Goal: Information Seeking & Learning: Check status

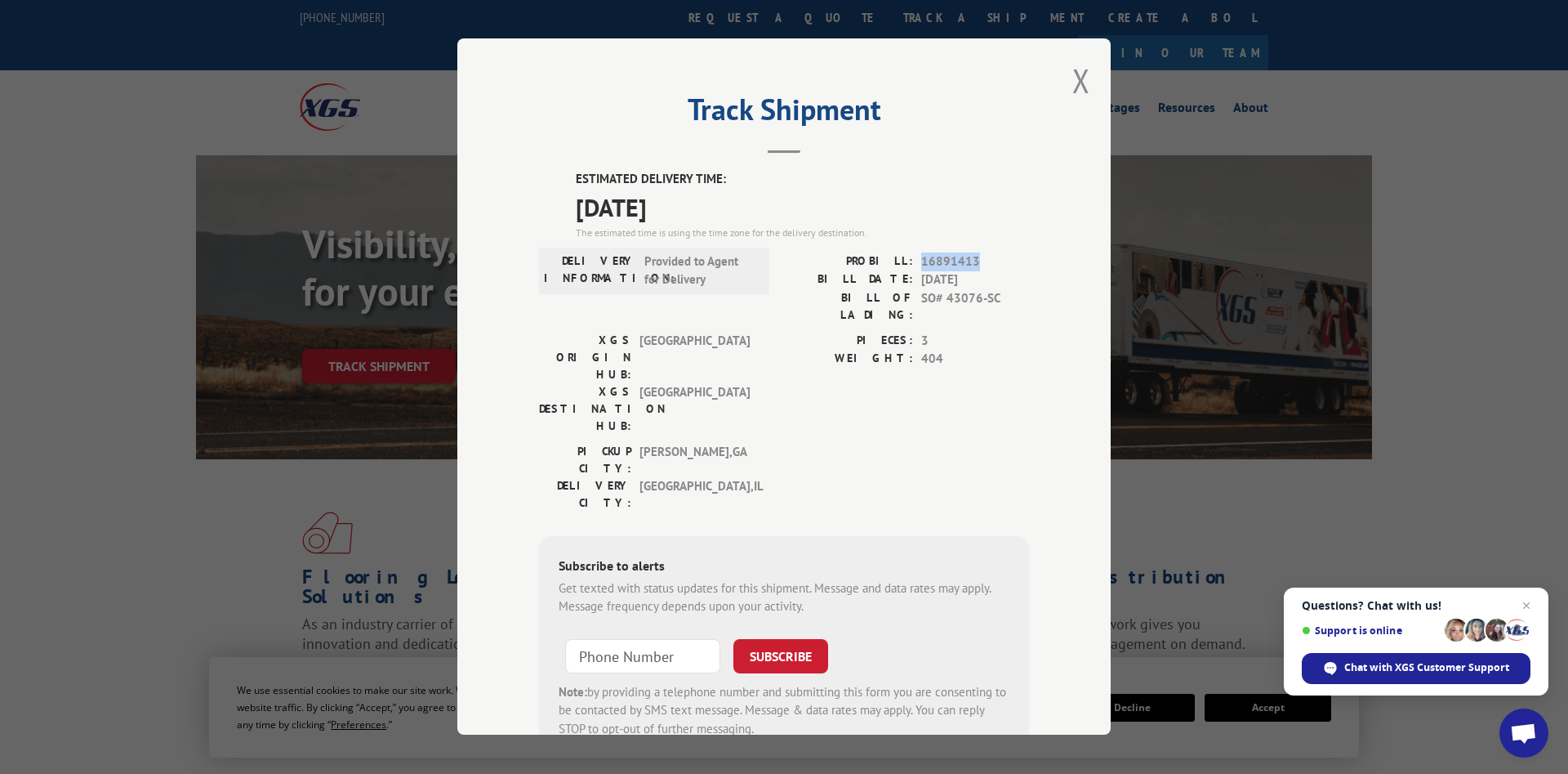
drag, startPoint x: 922, startPoint y: 263, endPoint x: 996, endPoint y: 259, distance: 74.1
click at [996, 259] on span "16891413" at bounding box center [975, 261] width 108 height 19
copy span "16891413"
click at [1072, 76] on div "Track Shipment ESTIMATED DELIVERY TIME: [DATE] The estimated time is using the …" at bounding box center [784, 386] width 654 height 696
click at [1087, 83] on button "Close modal" at bounding box center [1081, 80] width 18 height 43
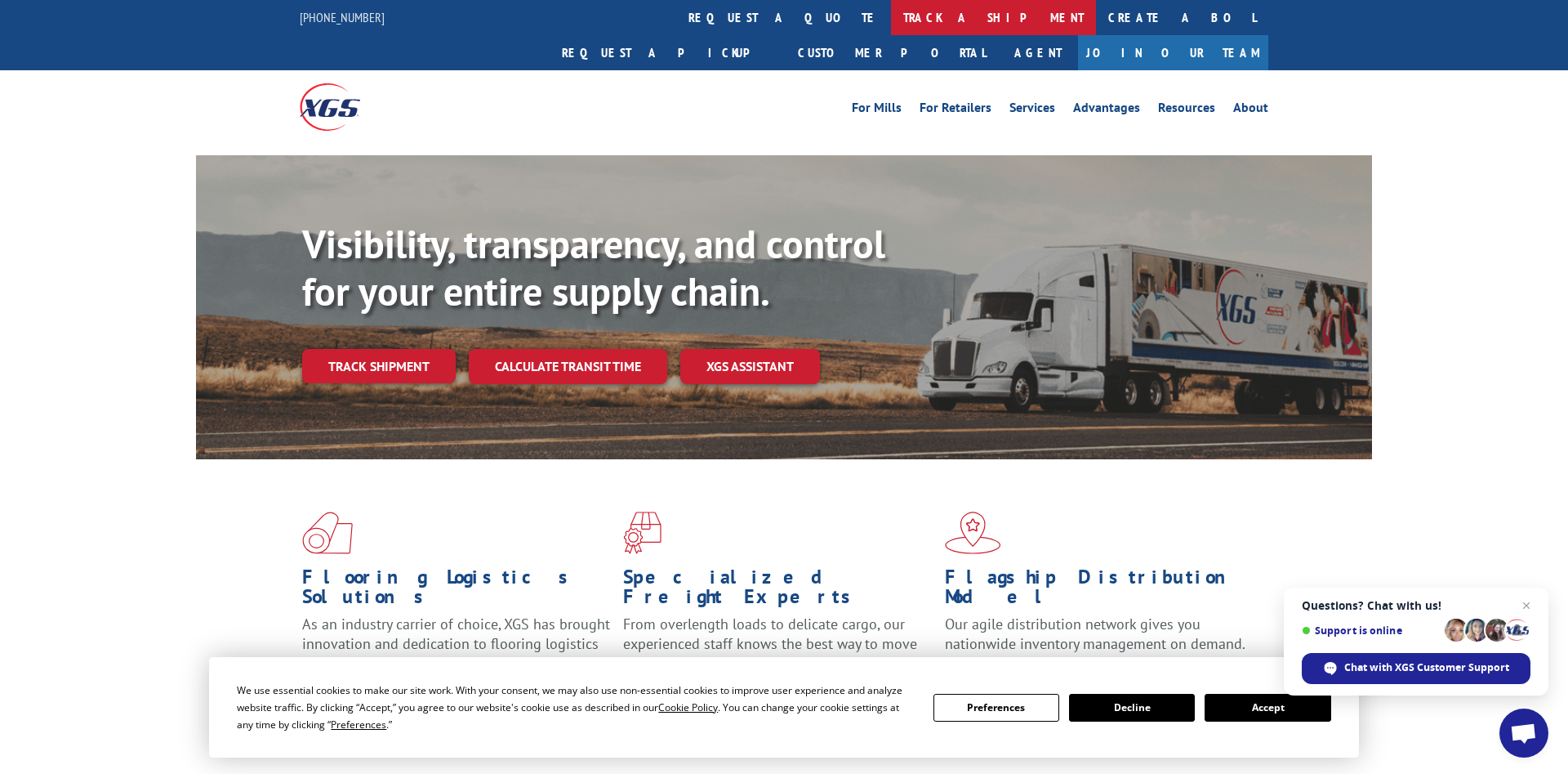
click at [890, 25] on link "track a shipment" at bounding box center [992, 17] width 205 height 35
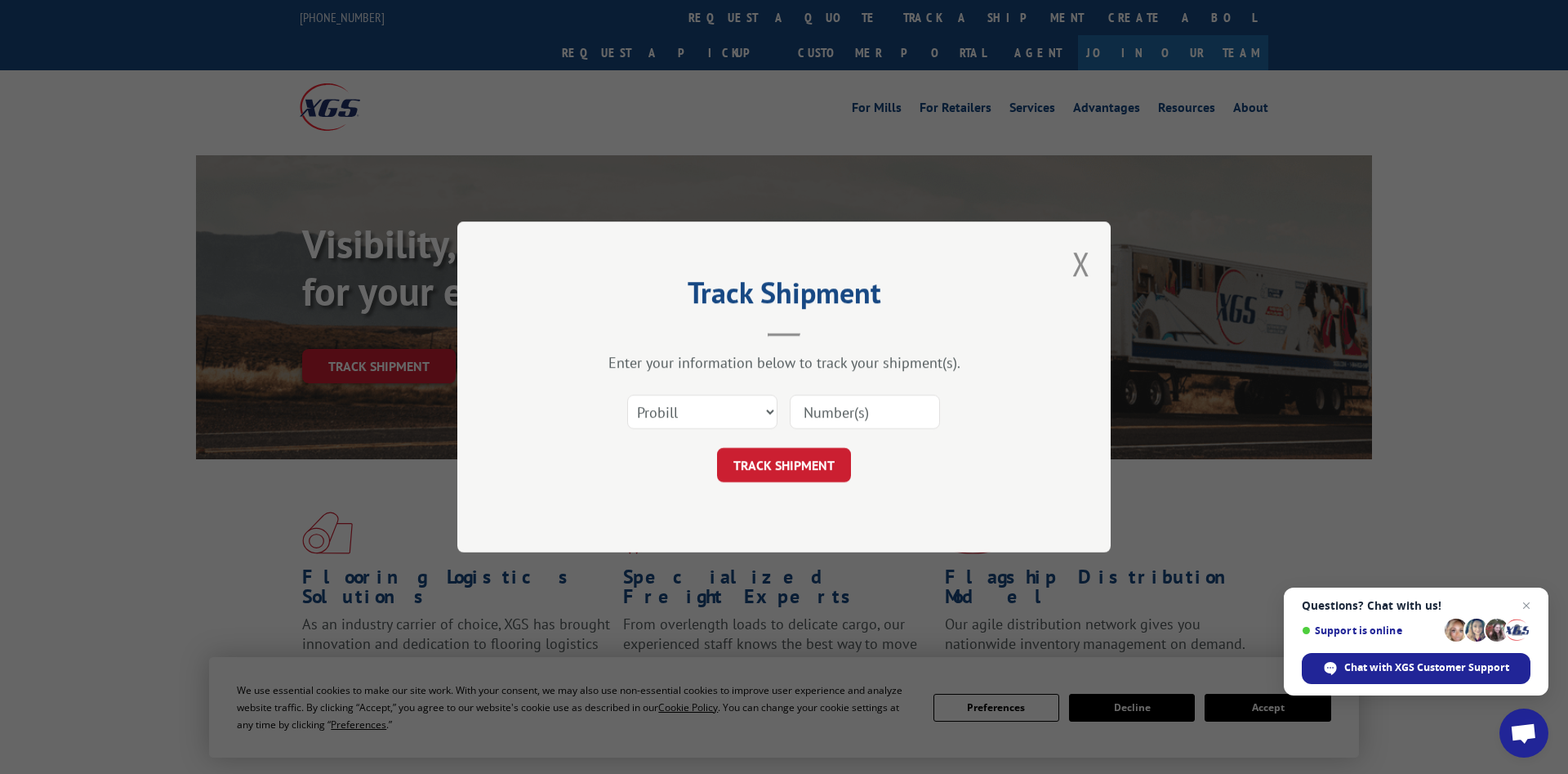
click at [854, 395] on input at bounding box center [864, 412] width 150 height 34
paste input "16891413"
type input "16891413"
click at [800, 464] on button "TRACK SHIPMENT" at bounding box center [784, 465] width 134 height 34
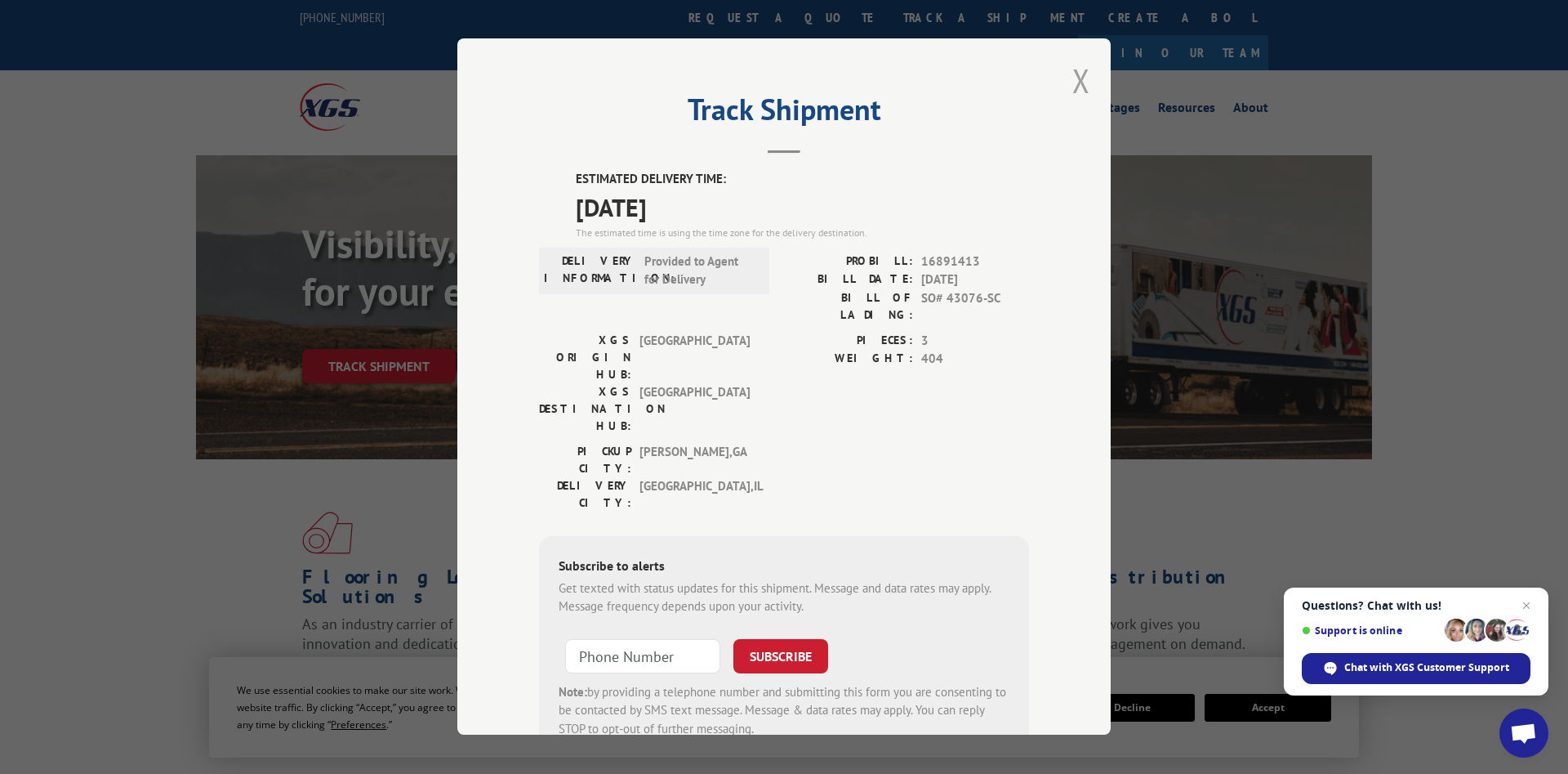
click at [1076, 82] on button "Close modal" at bounding box center [1081, 80] width 18 height 43
